Goal: Information Seeking & Learning: Learn about a topic

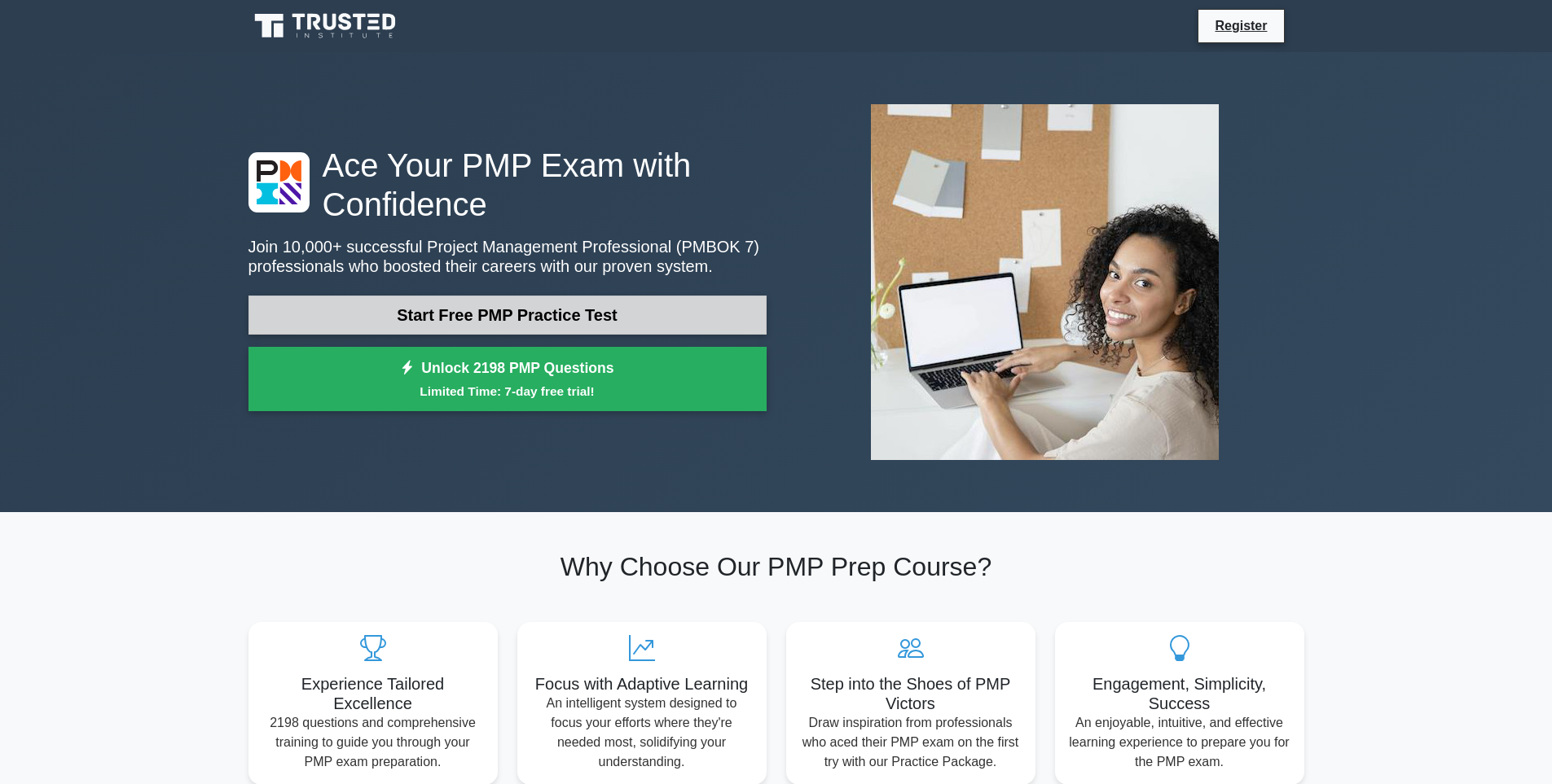
click at [484, 316] on link "Start Free PMP Practice Test" at bounding box center [508, 314] width 518 height 39
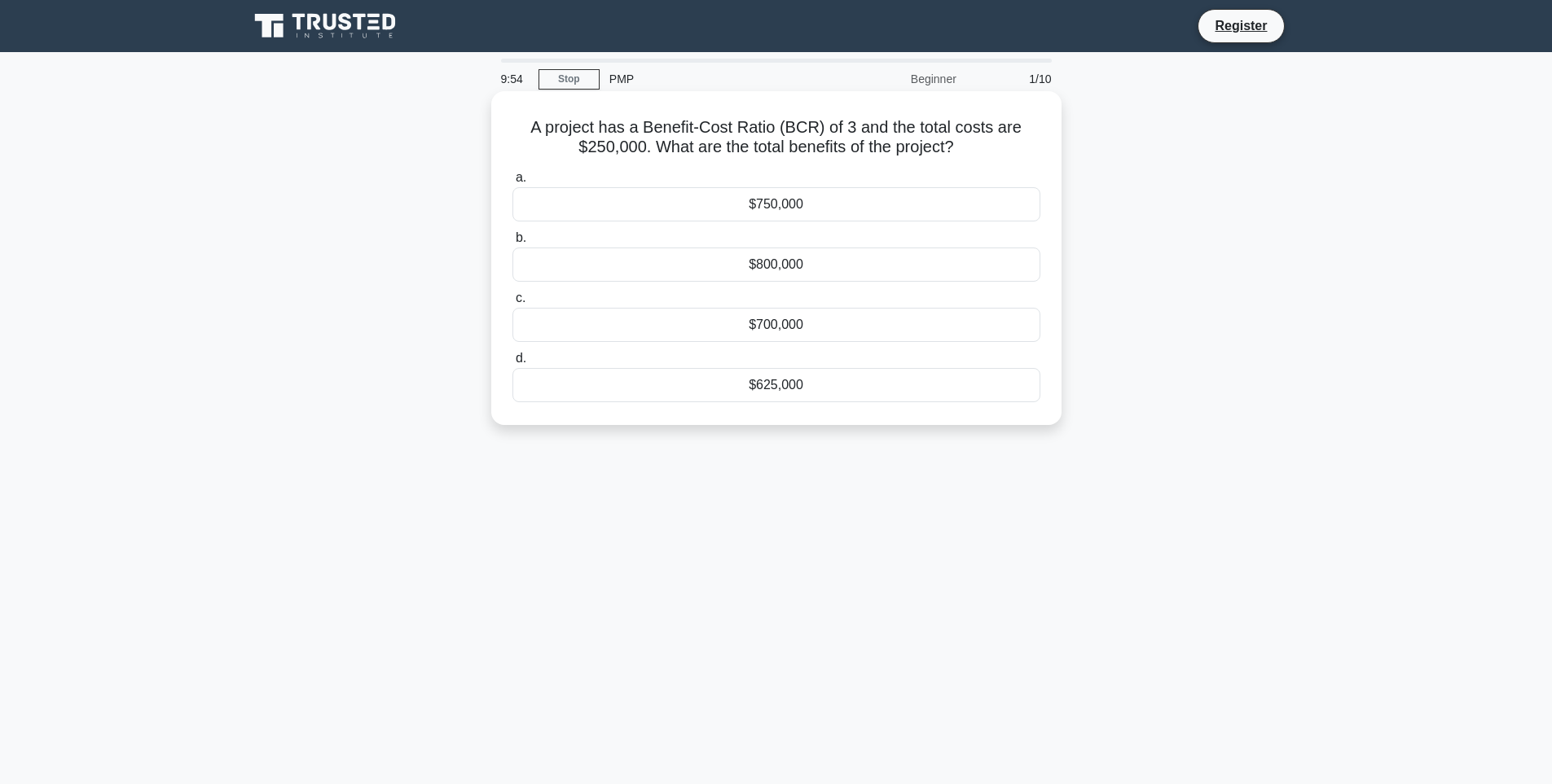
click at [811, 202] on div "$750,000" at bounding box center [776, 204] width 528 height 34
click at [513, 183] on input "a. $750,000" at bounding box center [513, 177] width 0 height 10
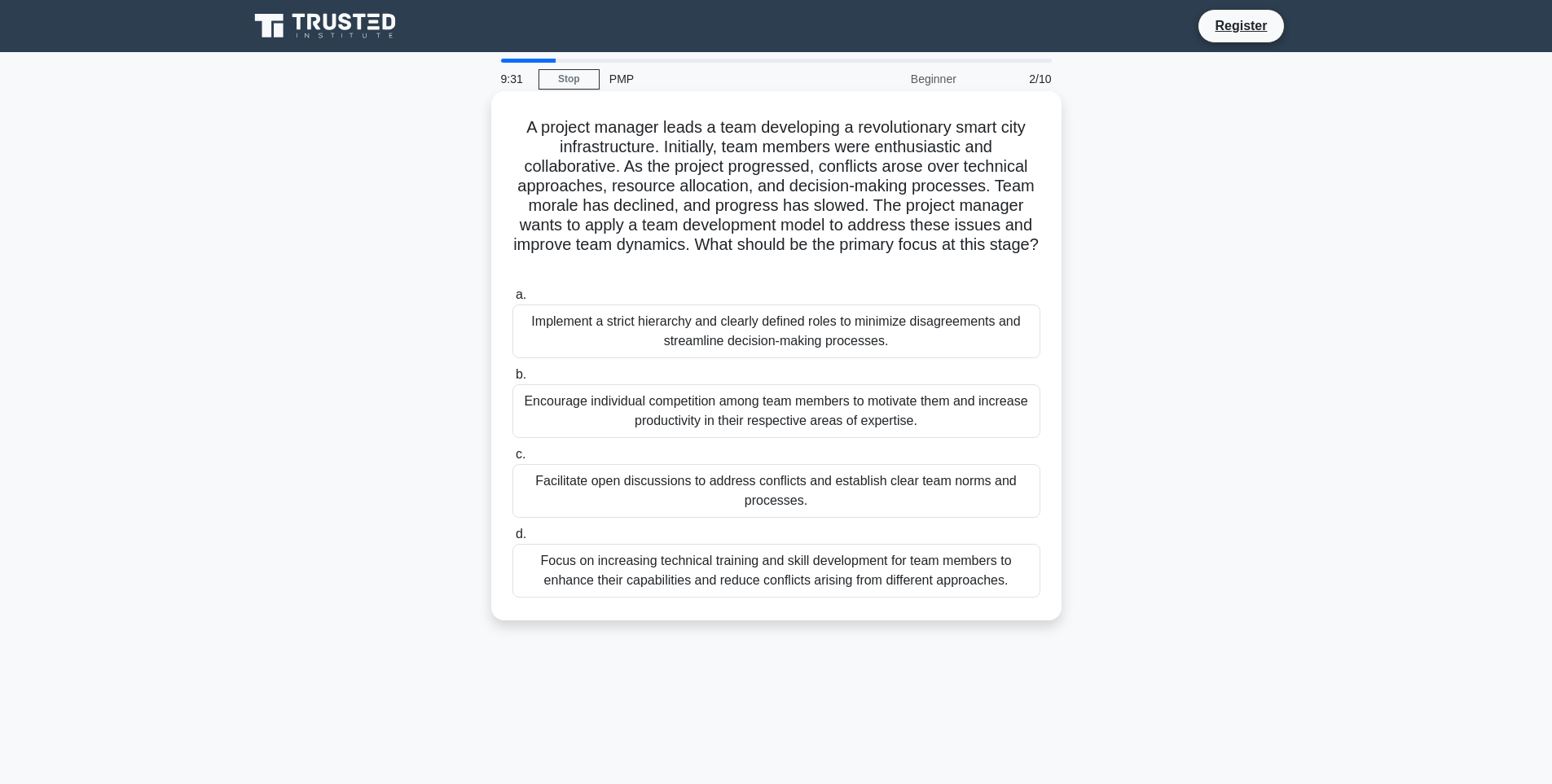
scroll to position [82, 0]
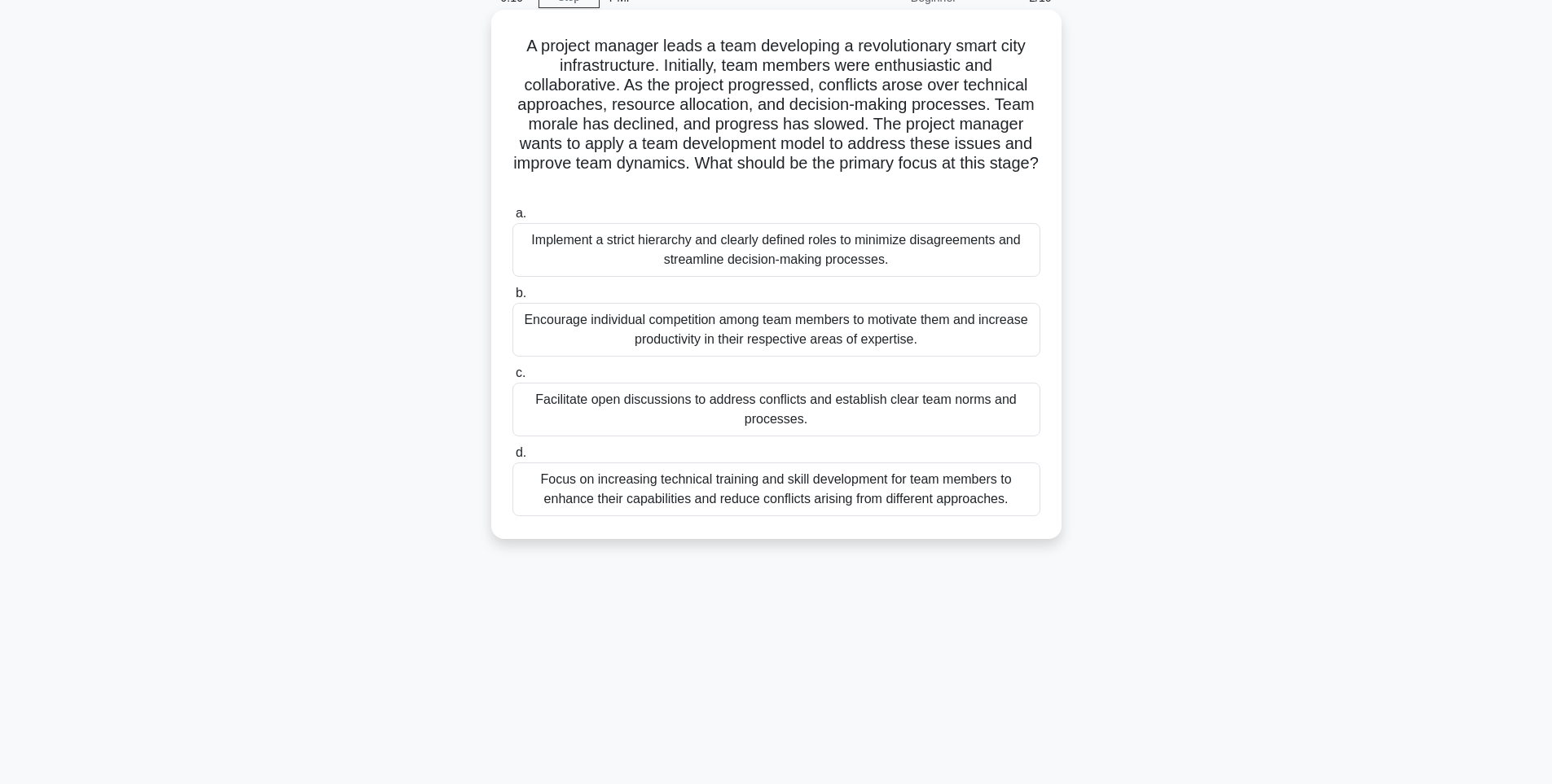
click at [680, 486] on div "Focus on increasing technical training and skill development for team members t…" at bounding box center [776, 489] width 528 height 54
click at [513, 458] on input "d. Focus on increasing technical training and skill development for team member…" at bounding box center [513, 453] width 0 height 10
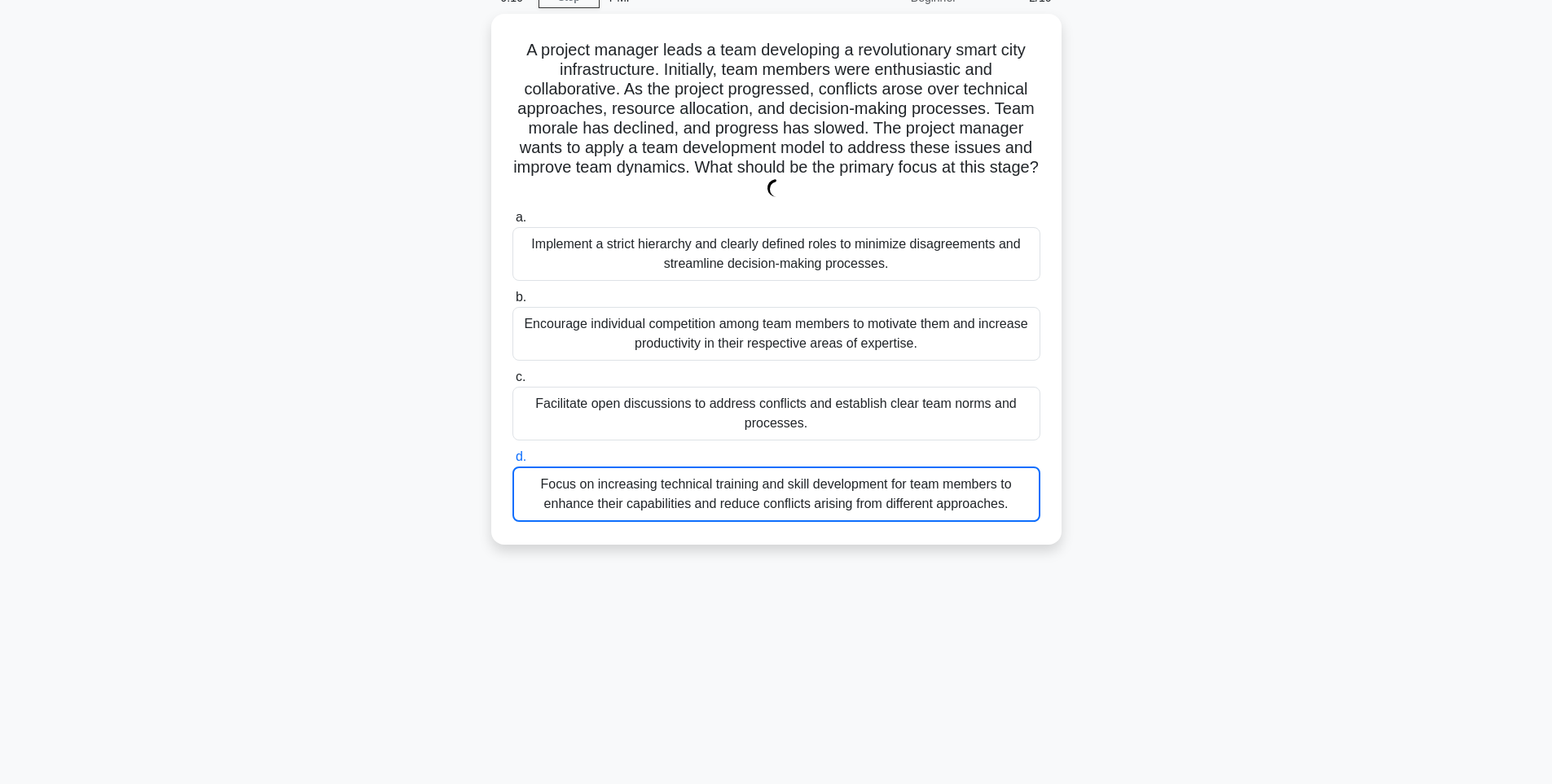
scroll to position [0, 0]
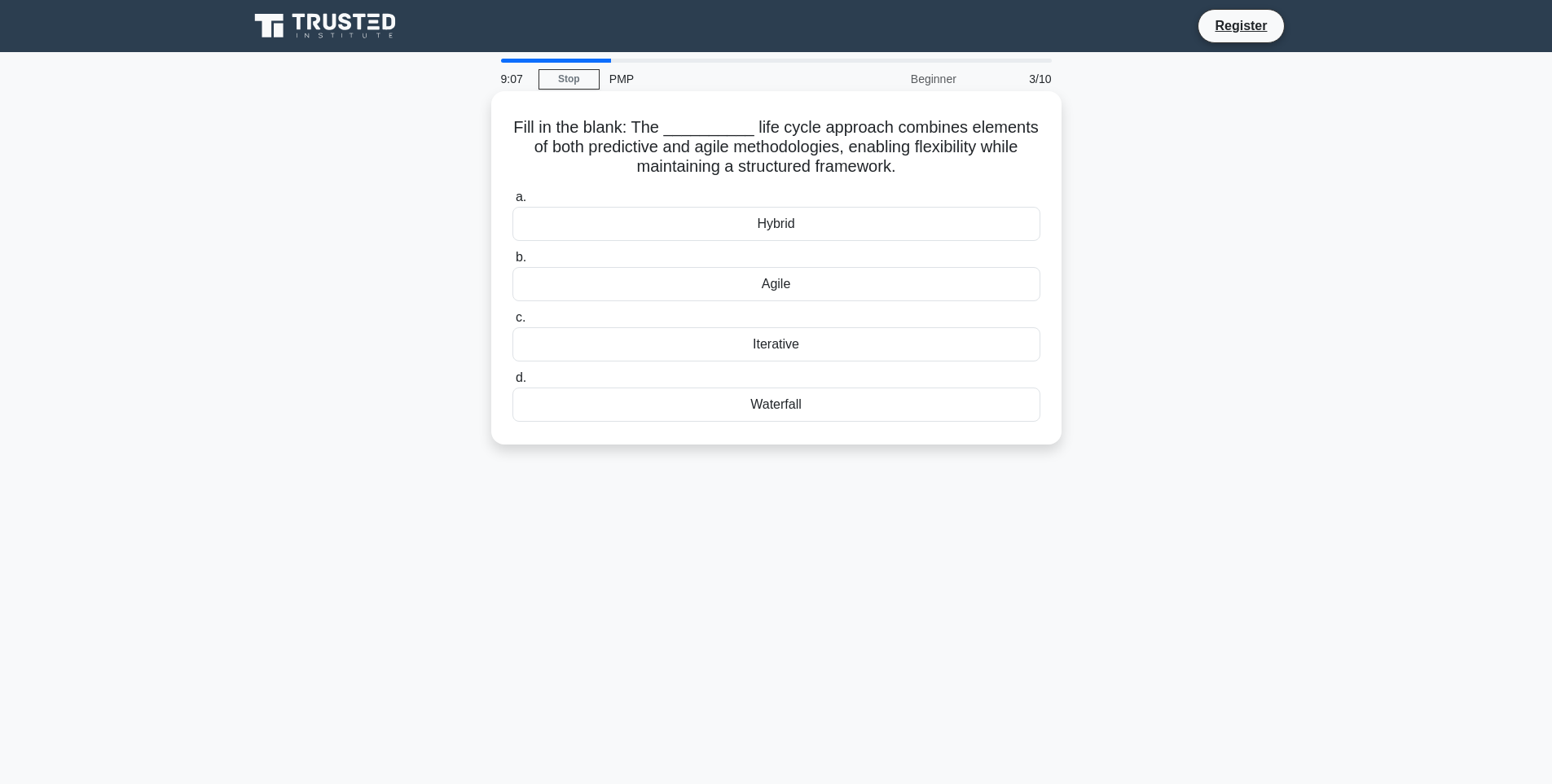
click at [757, 223] on div "Hybrid" at bounding box center [776, 224] width 528 height 34
click at [513, 203] on input "a. Hybrid" at bounding box center [513, 197] width 0 height 10
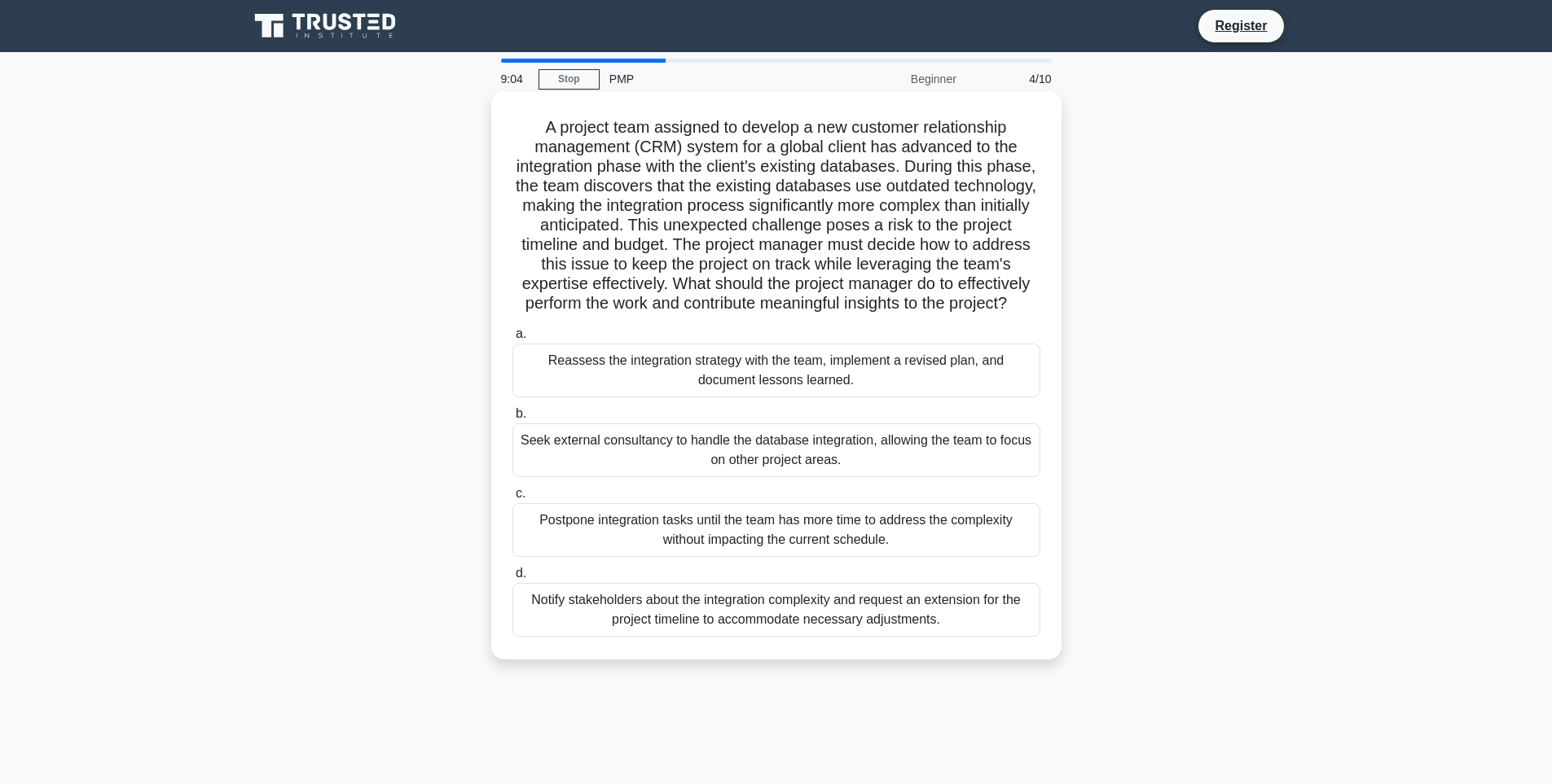
click at [710, 394] on div "Reassess the integration strategy with the team, implement a revised plan, and …" at bounding box center [776, 370] width 528 height 54
click at [513, 340] on input "a. Reassess the integration strategy with the team, implement a revised plan, a…" at bounding box center [513, 334] width 0 height 10
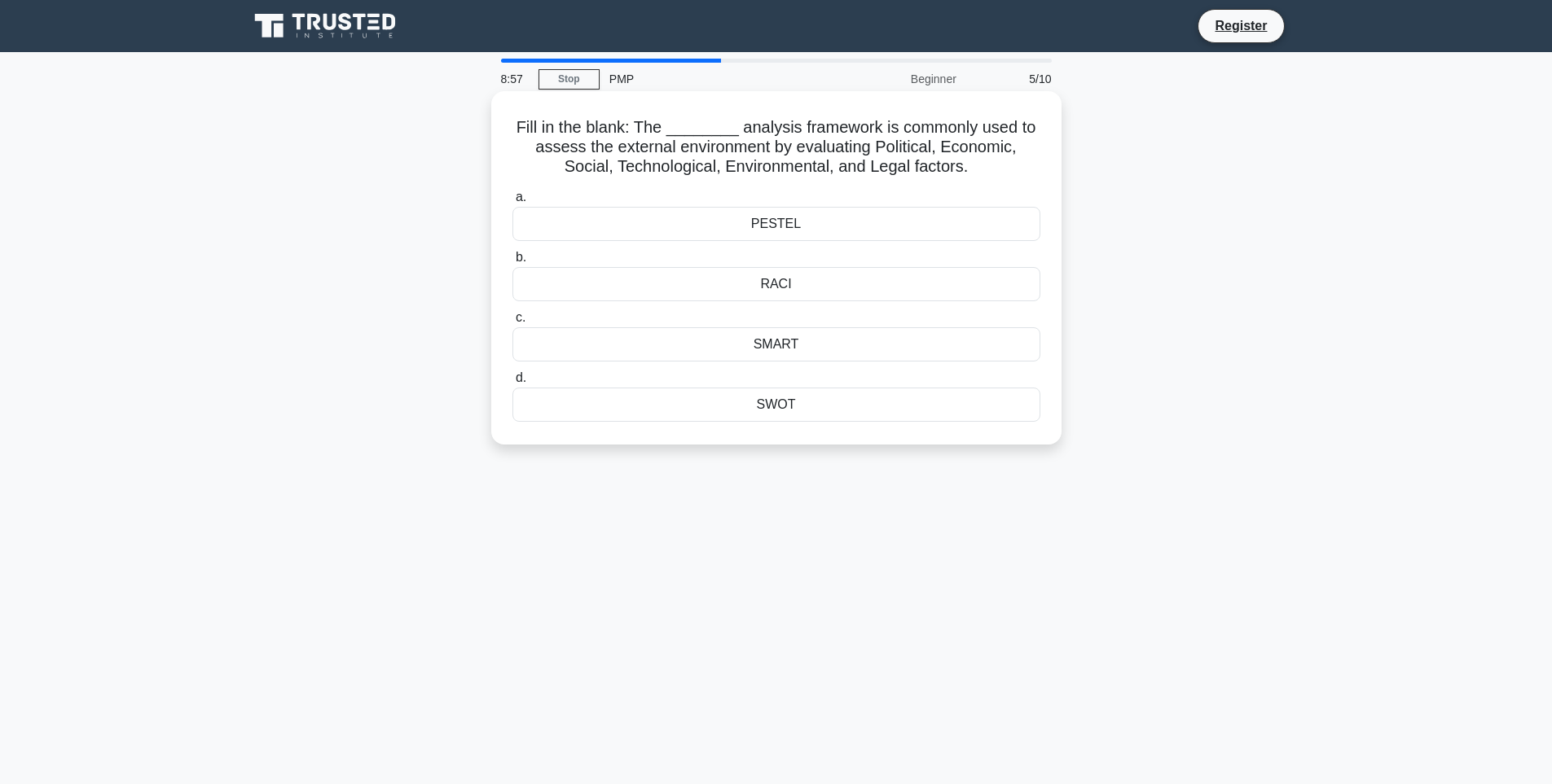
click at [817, 233] on div "PESTEL" at bounding box center [776, 224] width 528 height 34
click at [513, 203] on input "[PERSON_NAME][GEOGRAPHIC_DATA]" at bounding box center [513, 197] width 0 height 10
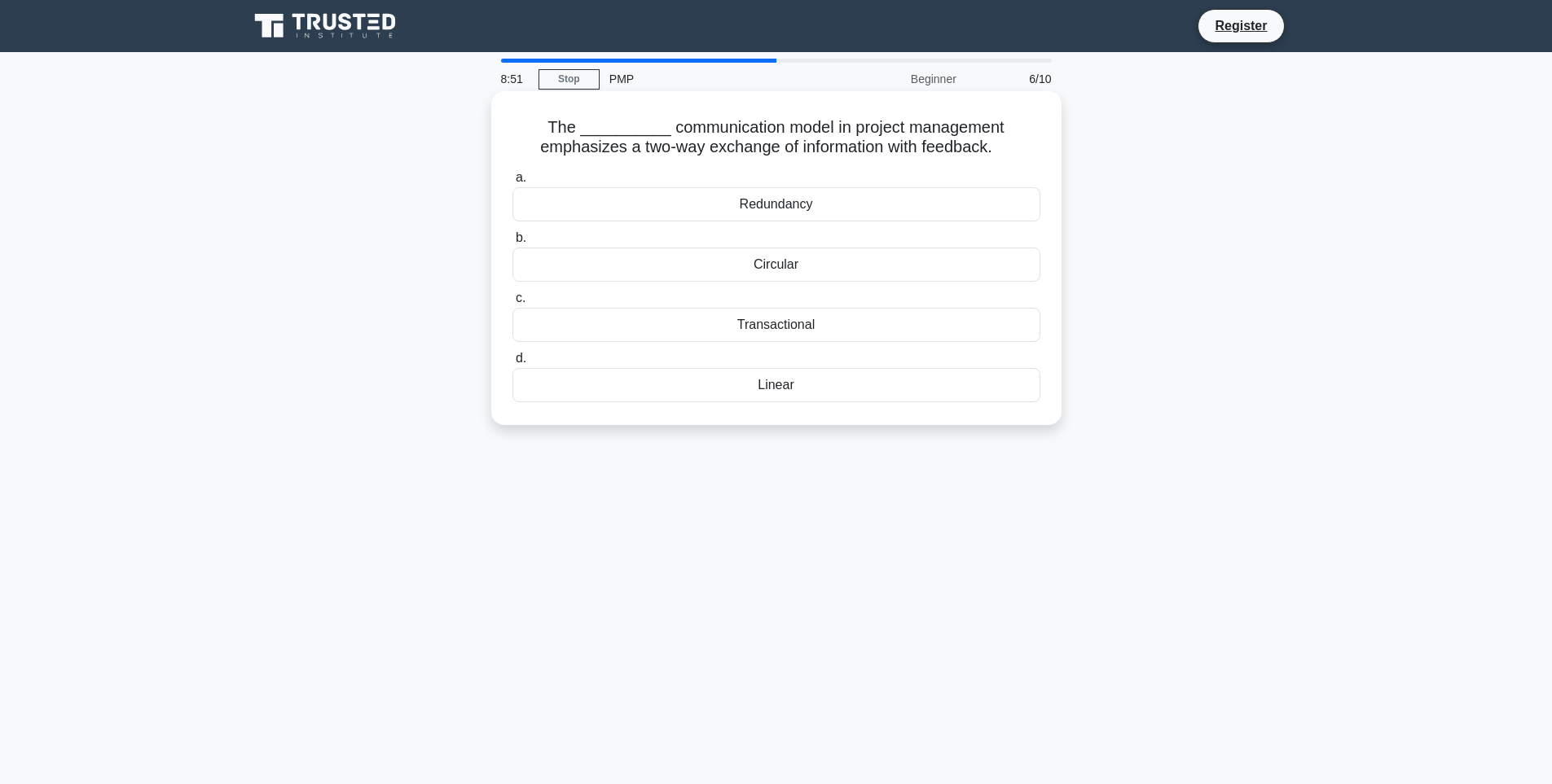
click at [760, 327] on div "Transactional" at bounding box center [776, 325] width 528 height 34
click at [513, 304] on input "c. Transactional" at bounding box center [513, 298] width 0 height 10
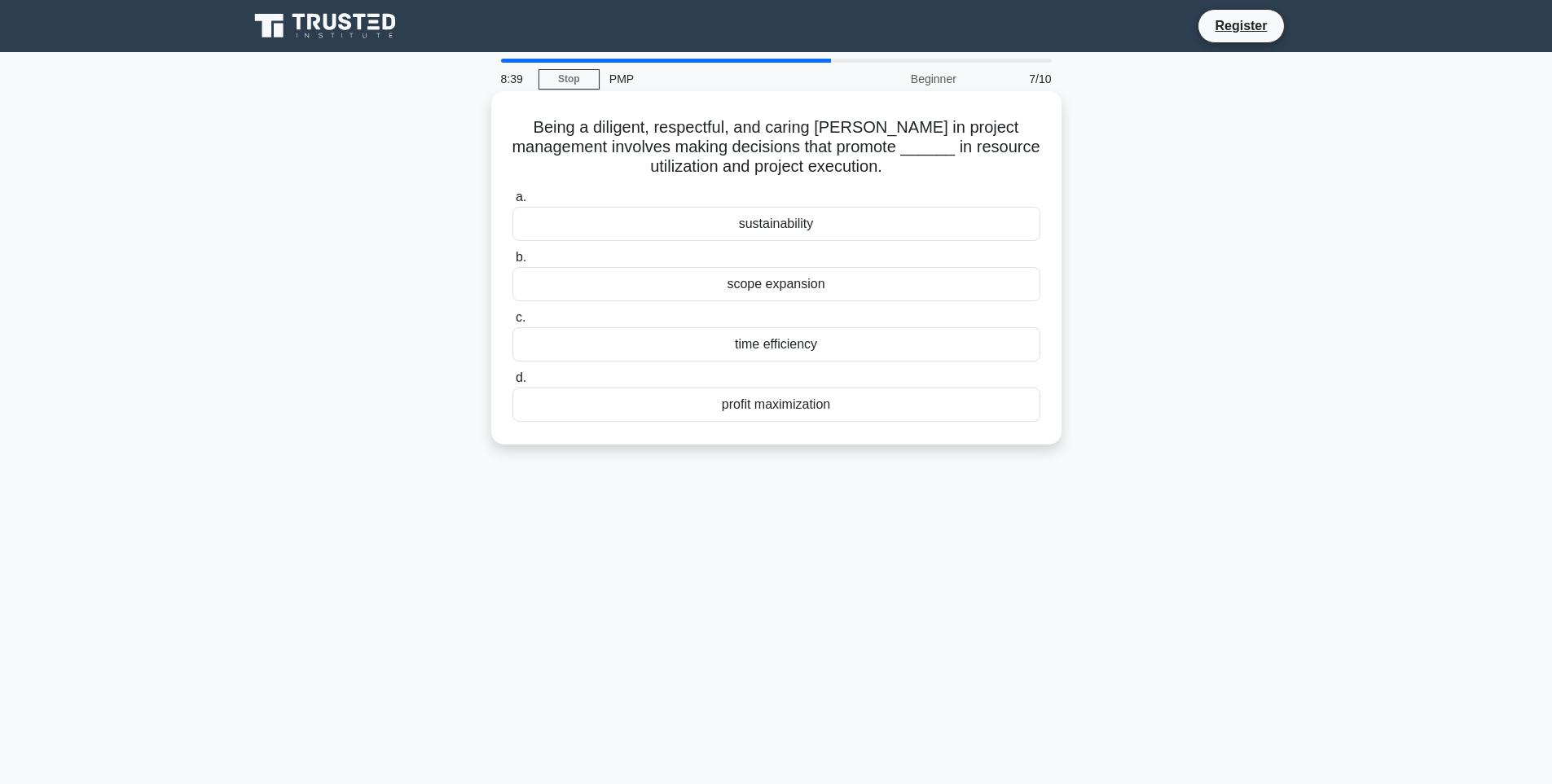
click at [784, 227] on div "sustainability" at bounding box center [776, 224] width 528 height 34
click at [513, 203] on input "a. sustainability" at bounding box center [513, 197] width 0 height 10
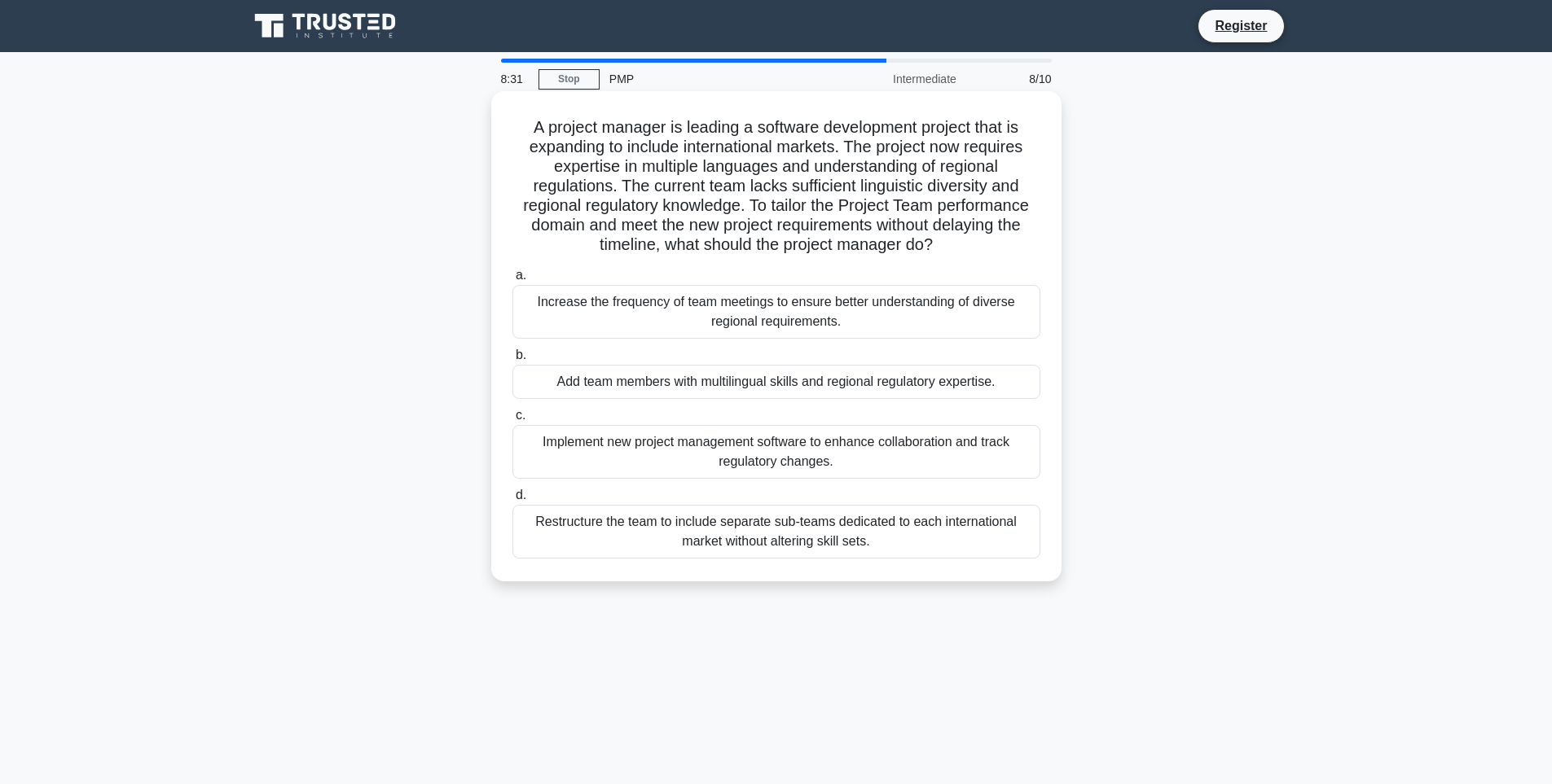
click at [576, 530] on div "Restructure the team to include separate sub-teams dedicated to each internatio…" at bounding box center [776, 532] width 528 height 54
click at [513, 501] on input "d. Restructure the team to include separate sub-teams dedicated to each interna…" at bounding box center [513, 495] width 0 height 10
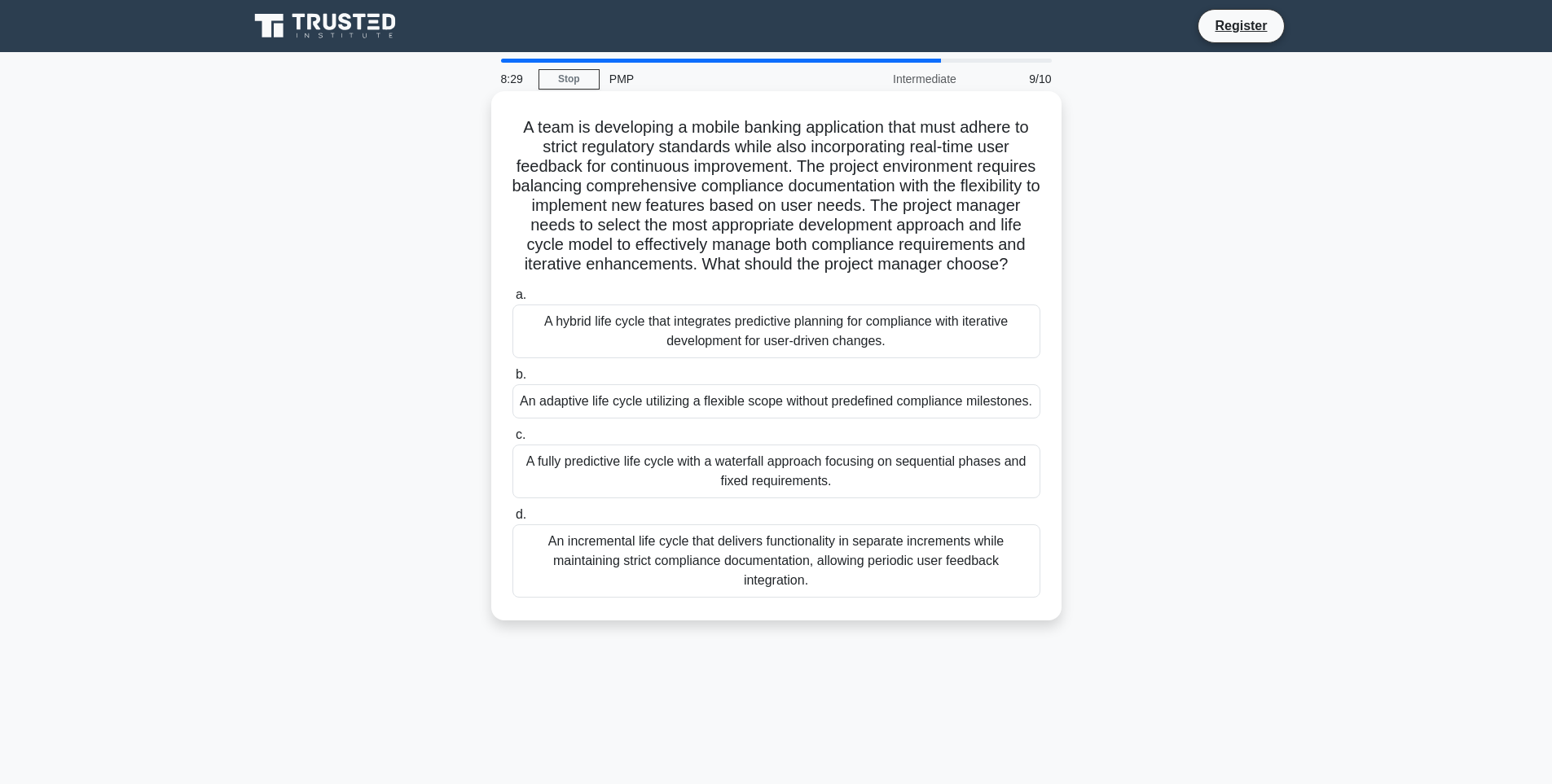
click at [742, 332] on div "A hybrid life cycle that integrates predictive planning for compliance with ite…" at bounding box center [776, 331] width 528 height 54
click at [513, 301] on input "a. A hybrid life cycle that integrates predictive planning for compliance with …" at bounding box center [513, 294] width 0 height 10
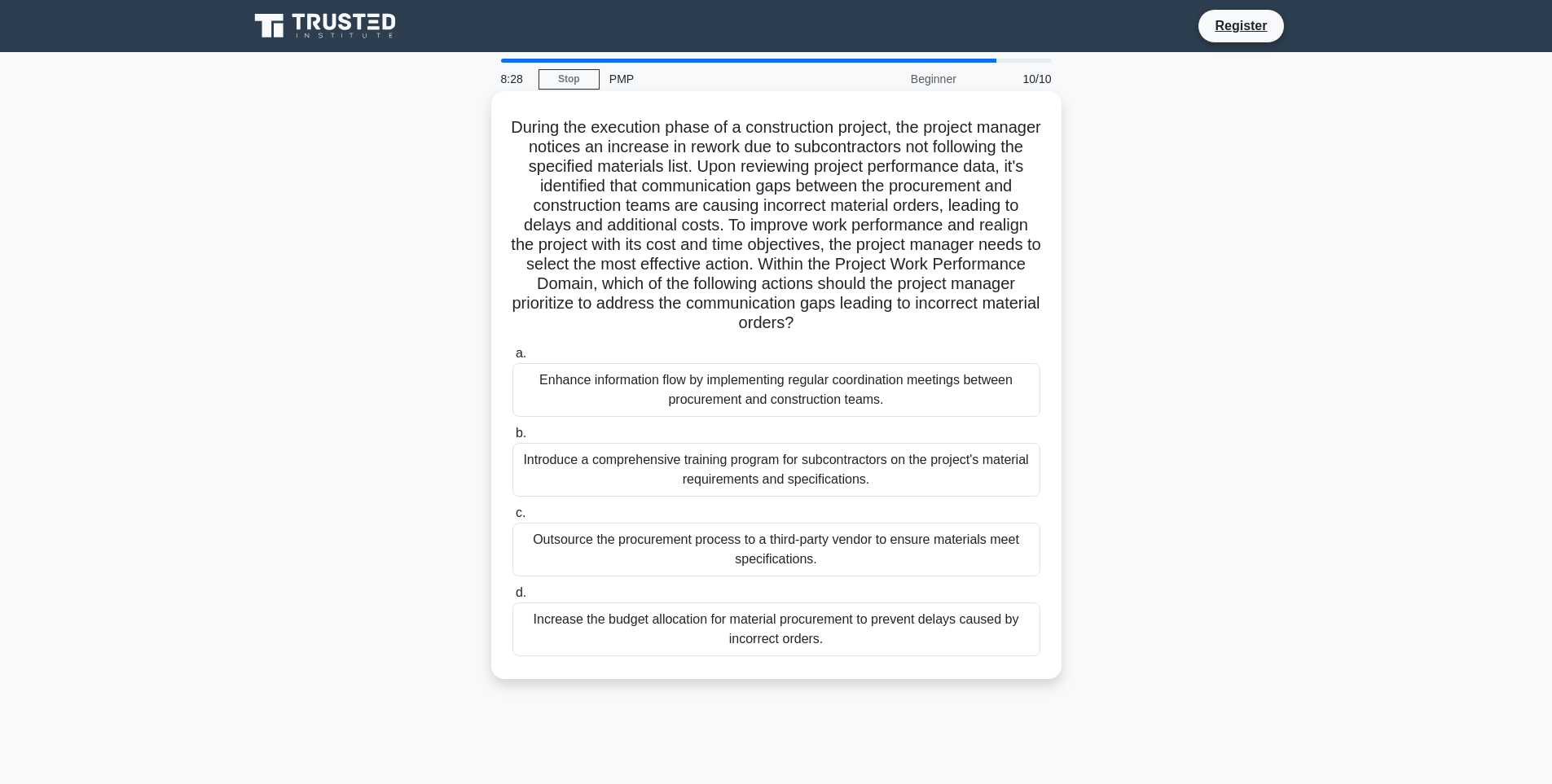
click at [754, 380] on div "Enhance information flow by implementing regular coordination meetings between …" at bounding box center [776, 390] width 528 height 54
click at [513, 359] on input "a. Enhance information flow by implementing regular coordination meetings betwe…" at bounding box center [513, 353] width 0 height 10
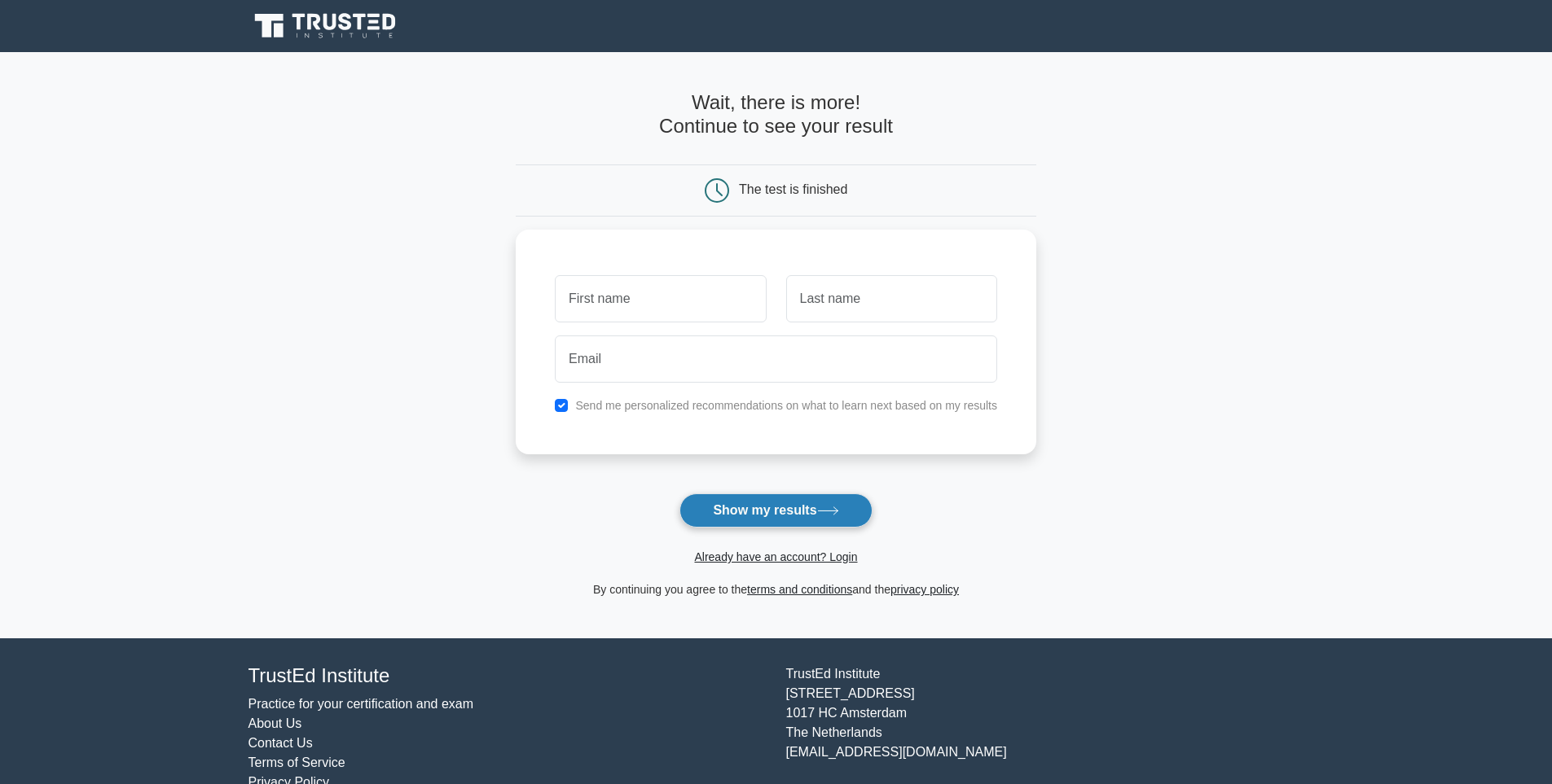
click at [765, 504] on button "Show my results" at bounding box center [776, 511] width 193 height 34
